Goal: Task Accomplishment & Management: Use online tool/utility

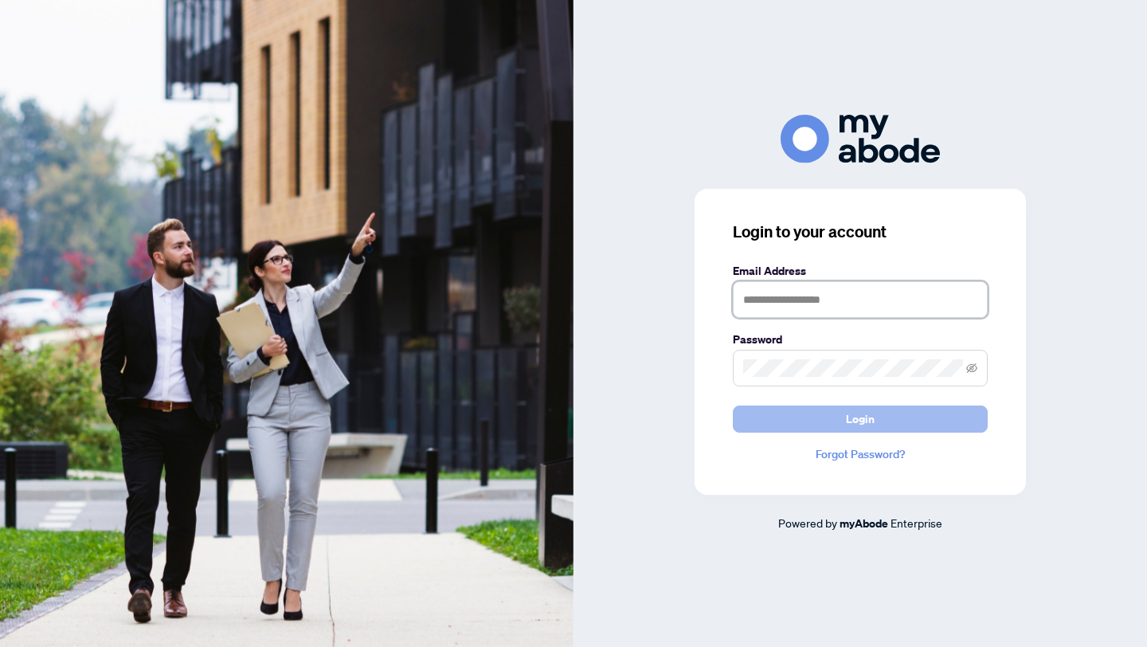
type input "**********"
click at [808, 415] on button "Login" at bounding box center [860, 419] width 255 height 27
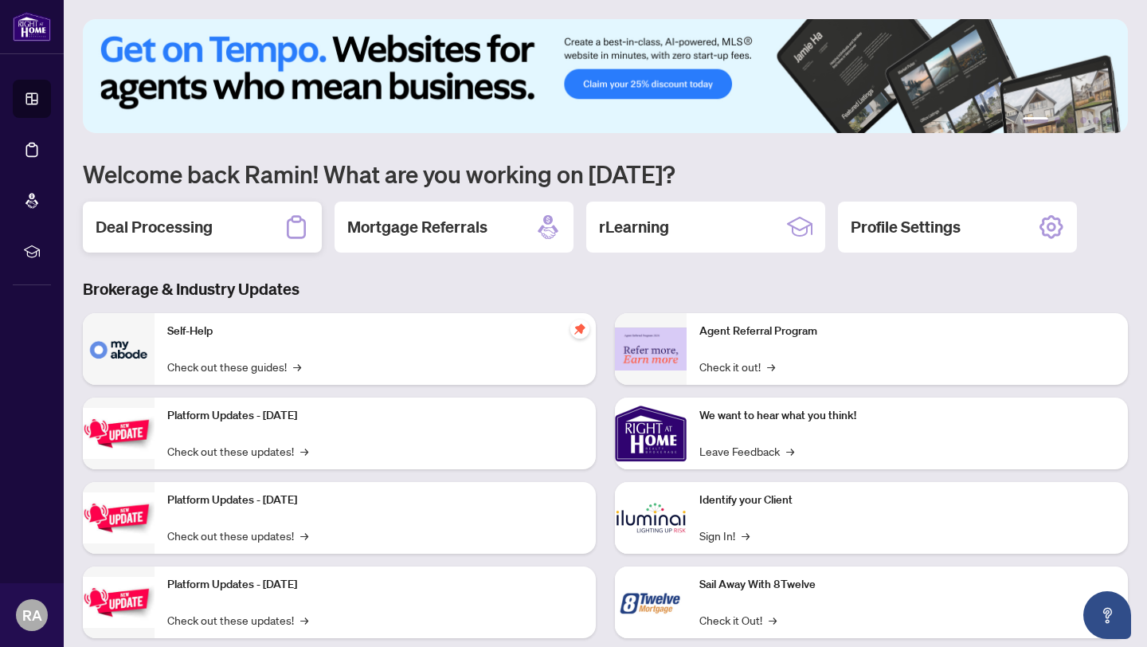
click at [167, 231] on h2 "Deal Processing" at bounding box center [154, 227] width 117 height 22
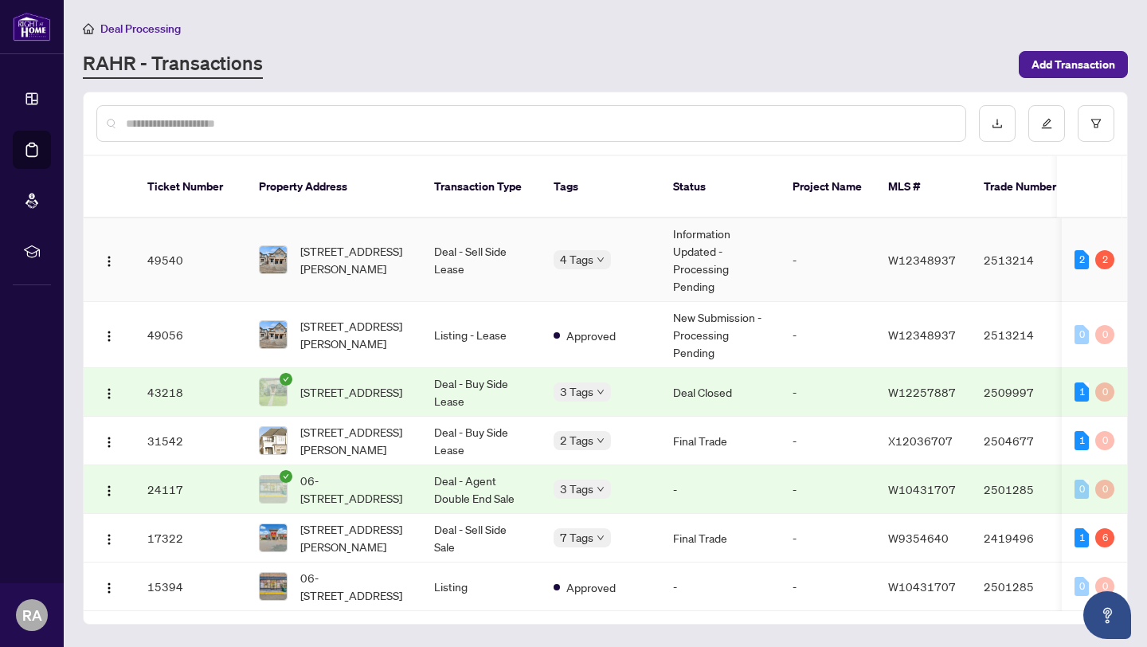
click at [436, 234] on td "Deal - Sell Side Lease" at bounding box center [481, 260] width 120 height 84
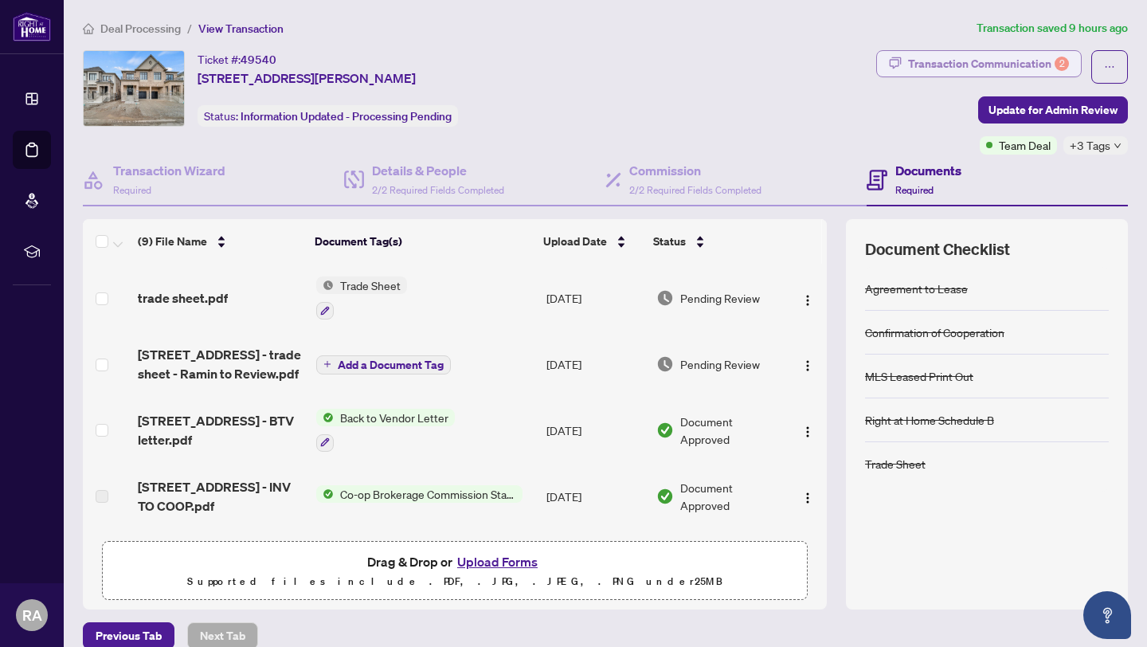
click at [935, 60] on div "Transaction Communication 2" at bounding box center [988, 63] width 161 height 25
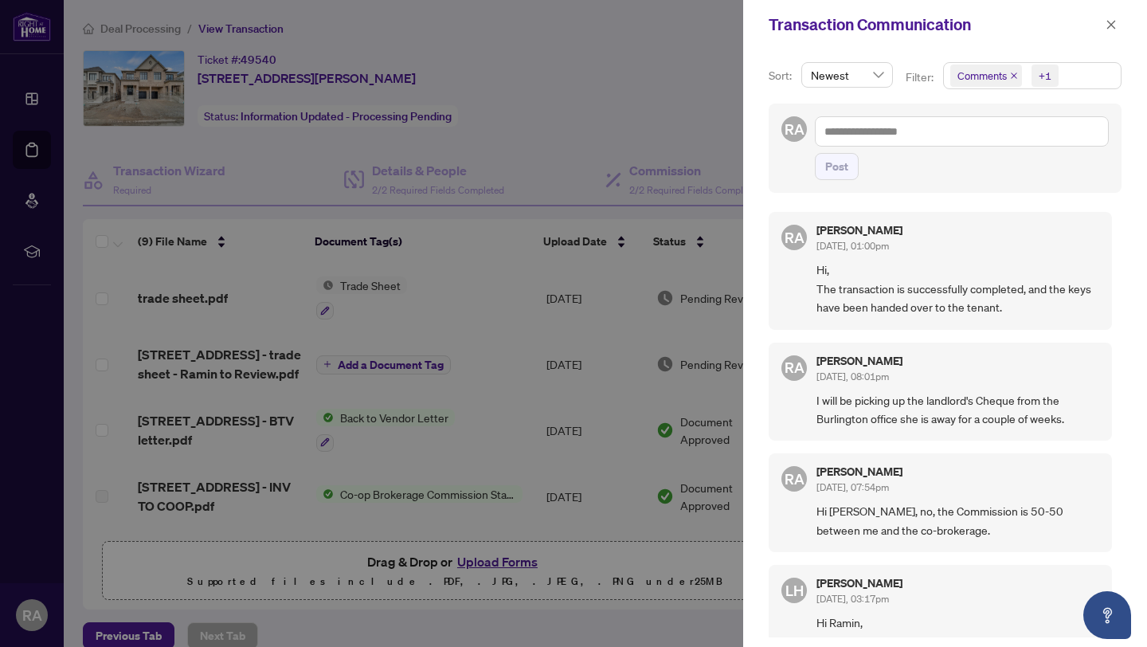
click at [698, 33] on div at bounding box center [573, 323] width 1147 height 647
click at [1112, 25] on icon "close" at bounding box center [1112, 24] width 9 height 9
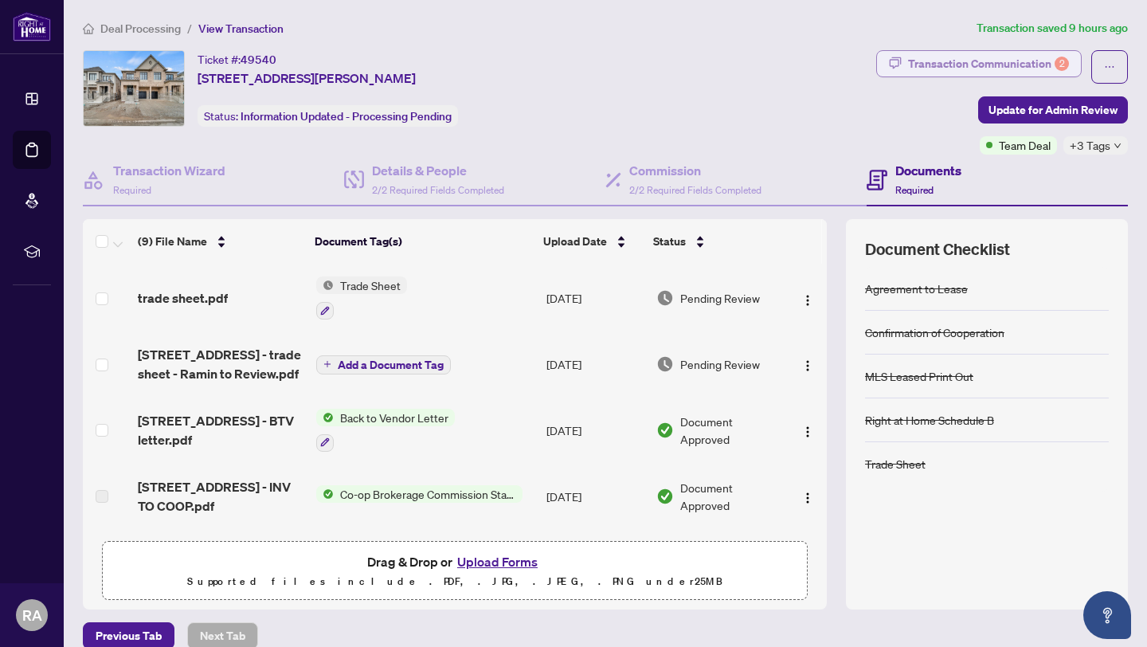
click at [956, 64] on div "Transaction Communication 2" at bounding box center [988, 63] width 161 height 25
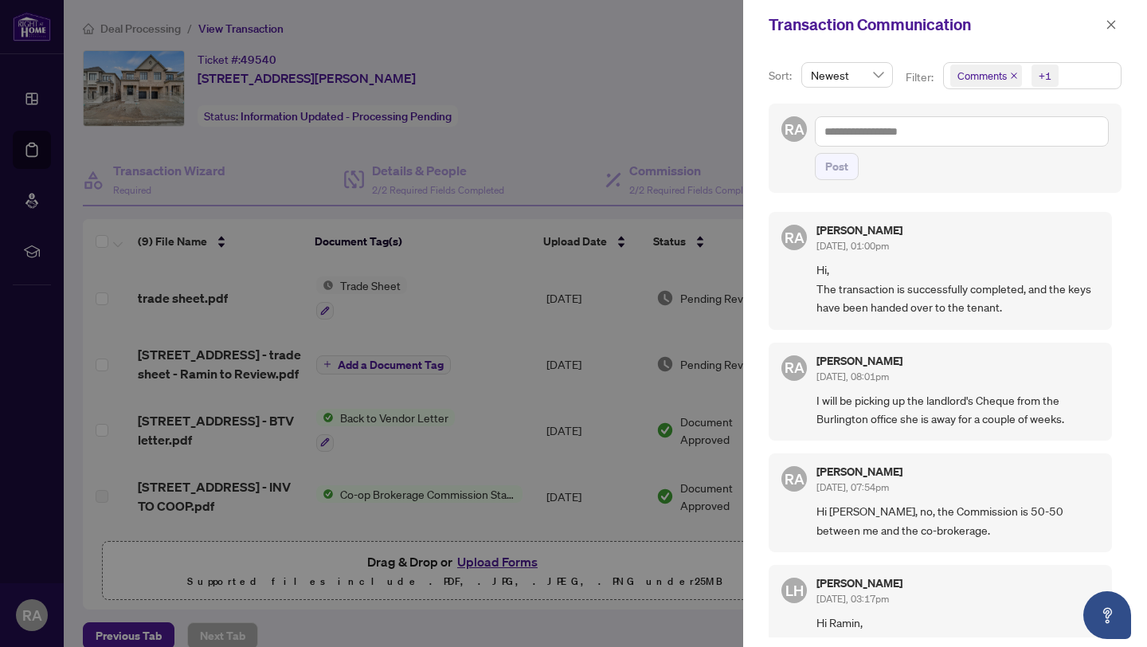
click at [672, 73] on div at bounding box center [573, 323] width 1147 height 647
click at [645, 53] on div at bounding box center [573, 323] width 1147 height 647
click at [1112, 21] on icon "close" at bounding box center [1111, 24] width 11 height 11
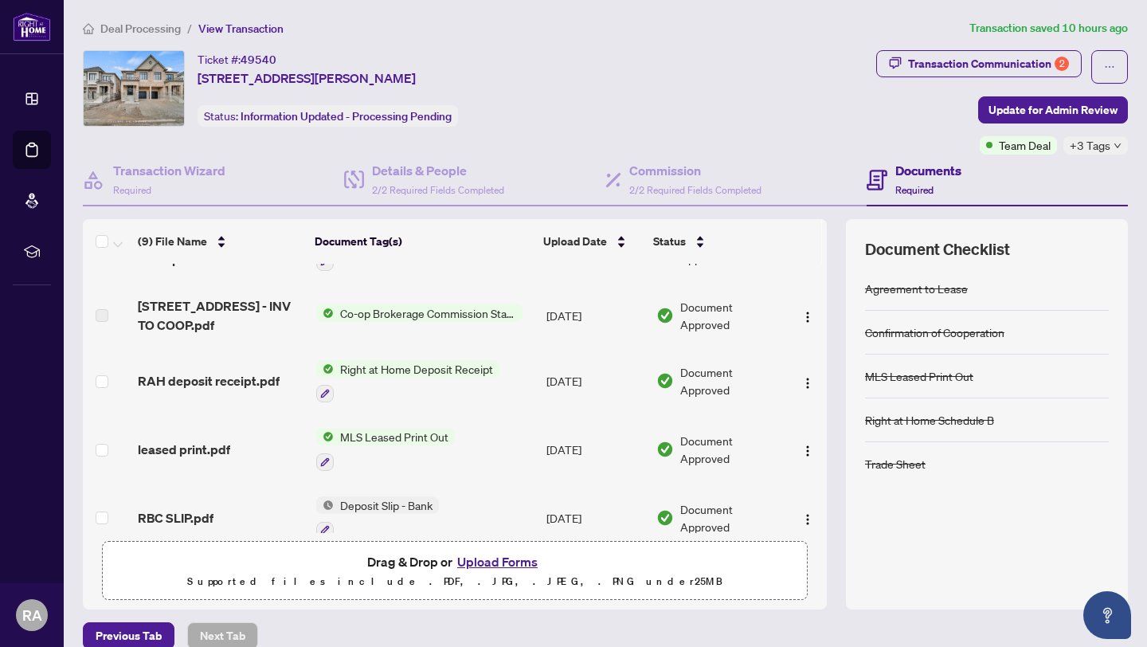
scroll to position [184, 0]
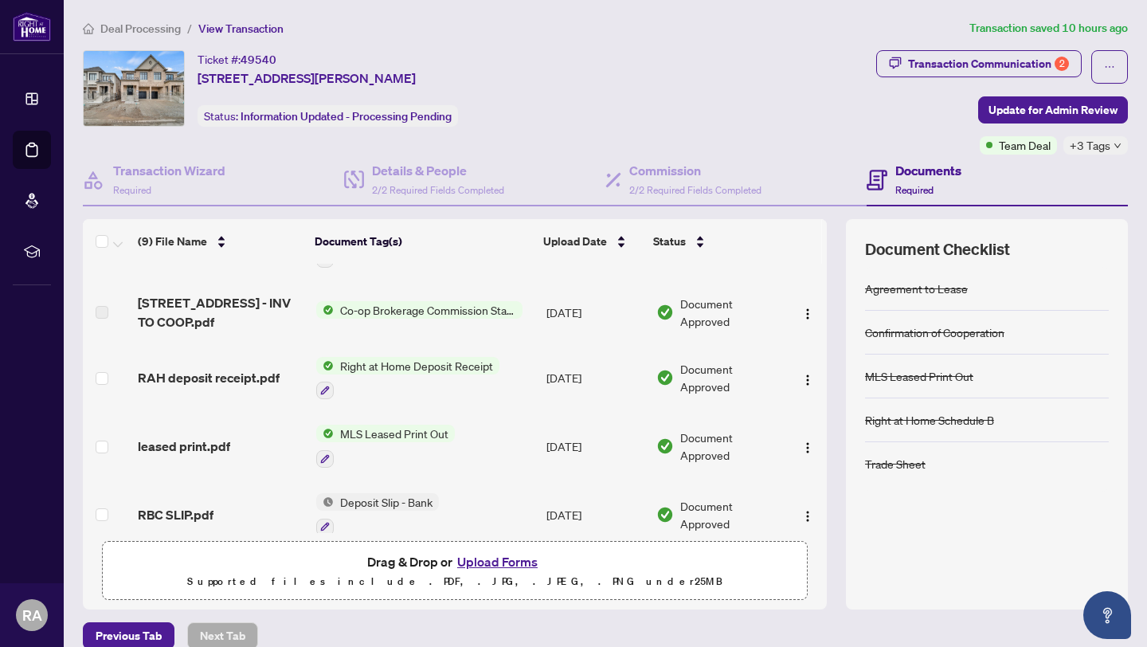
click at [419, 362] on span "Right at Home Deposit Receipt" at bounding box center [417, 366] width 166 height 18
click at [400, 445] on span "Right at Home Deposit Receipt" at bounding box center [415, 442] width 166 height 18
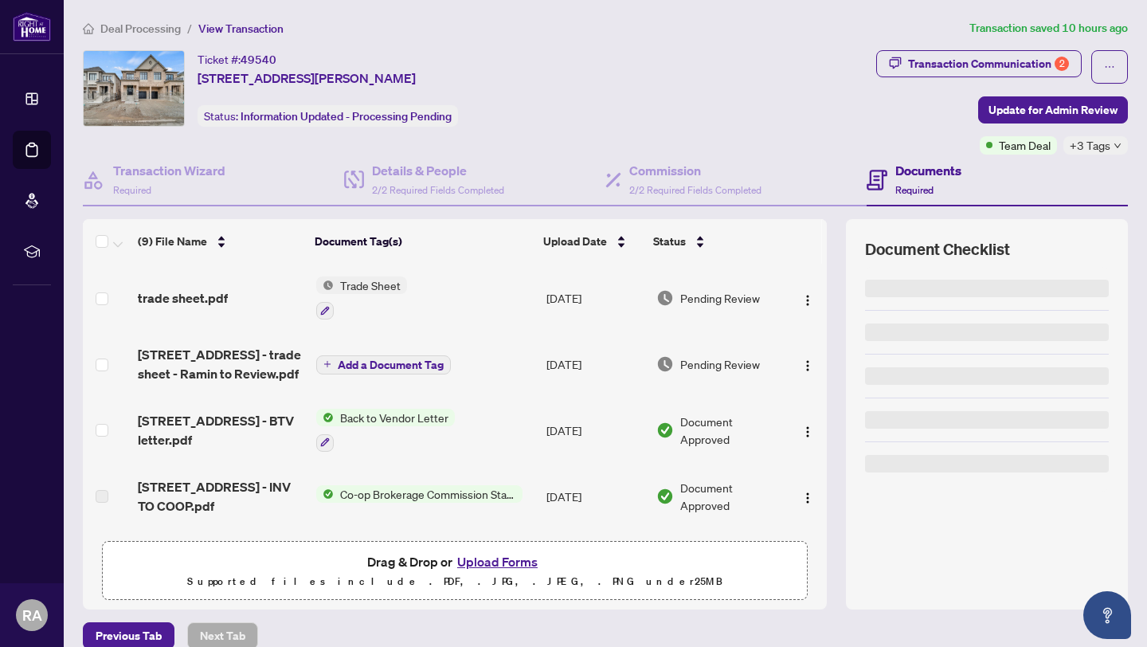
click at [645, 76] on div "Ticket #: 49540 [STREET_ADDRESS][PERSON_NAME] Status: Information Updated - Pro…" at bounding box center [476, 88] width 787 height 76
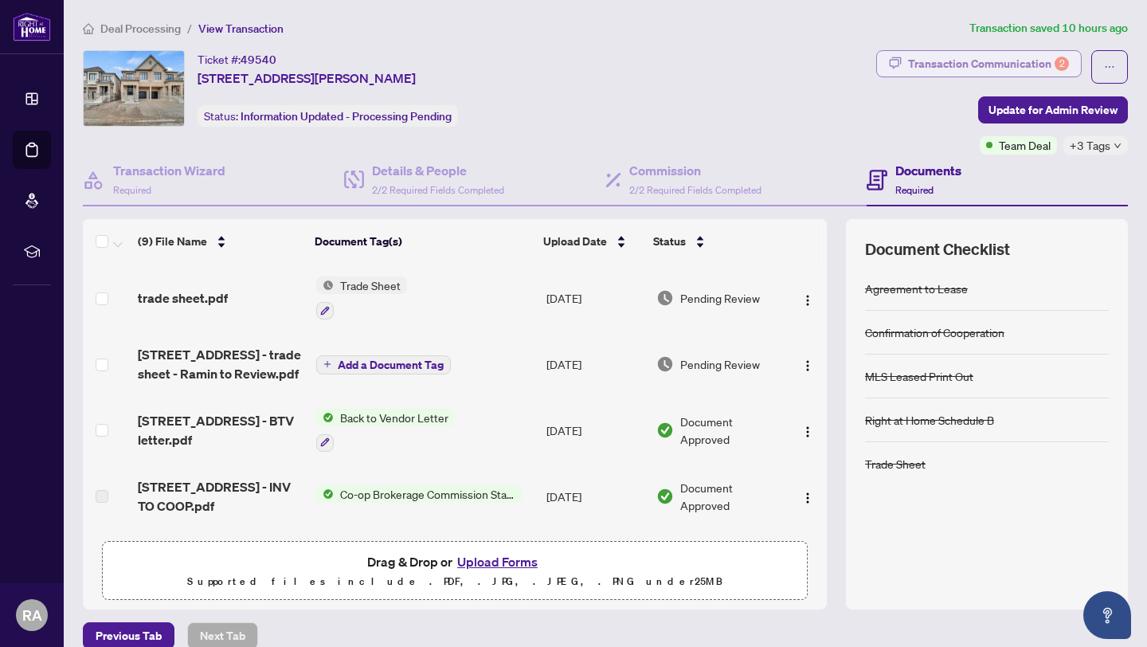
click at [975, 69] on div "Transaction Communication 2" at bounding box center [988, 63] width 161 height 25
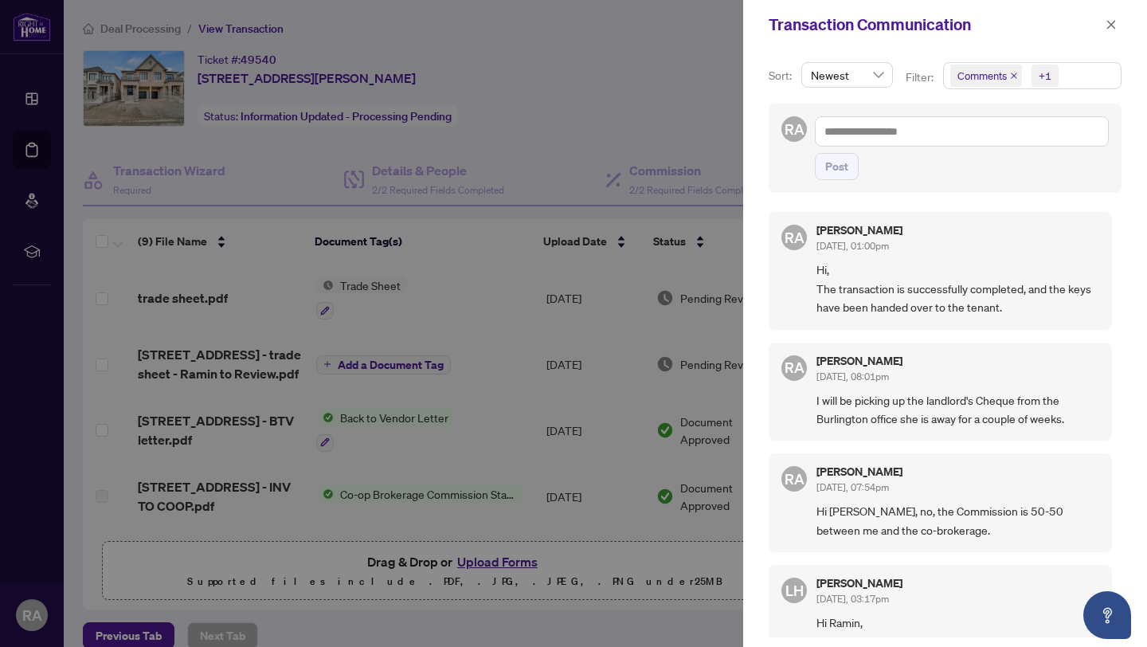
click at [678, 91] on div at bounding box center [573, 323] width 1147 height 647
